Goal: Information Seeking & Learning: Understand process/instructions

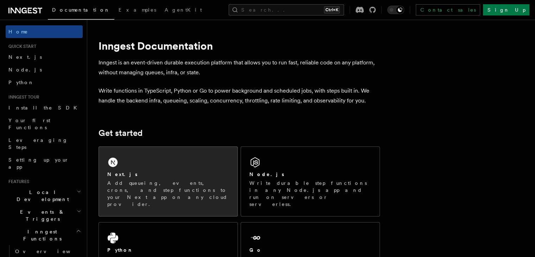
click at [165, 154] on div "Next.js Add queueing, events, crons, and step functions to your Next app on any…" at bounding box center [168, 181] width 139 height 69
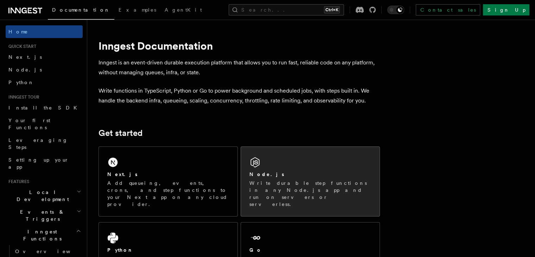
click at [307, 171] on div "Node.js" at bounding box center [310, 174] width 122 height 7
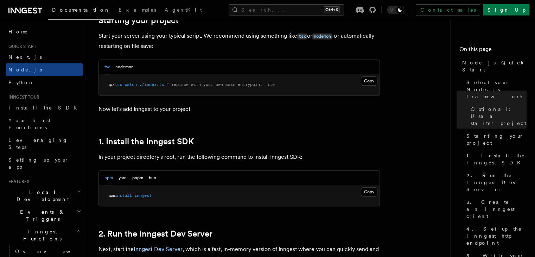
scroll to position [387, 0]
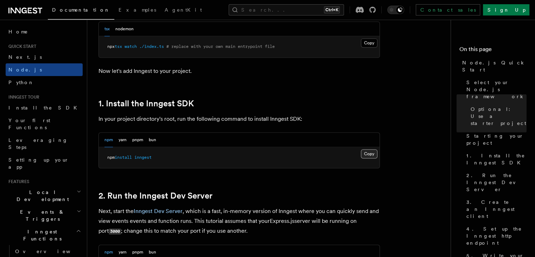
click at [366, 156] on button "Copy Copied" at bounding box center [369, 153] width 17 height 9
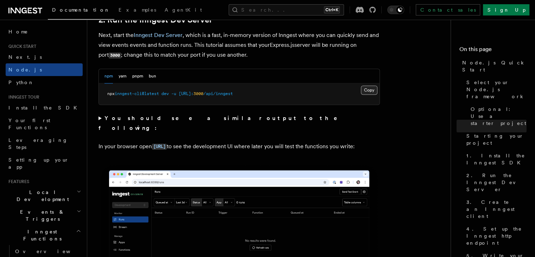
click at [368, 87] on button "Copy Copied" at bounding box center [369, 89] width 17 height 9
